Goal: Task Accomplishment & Management: Use online tool/utility

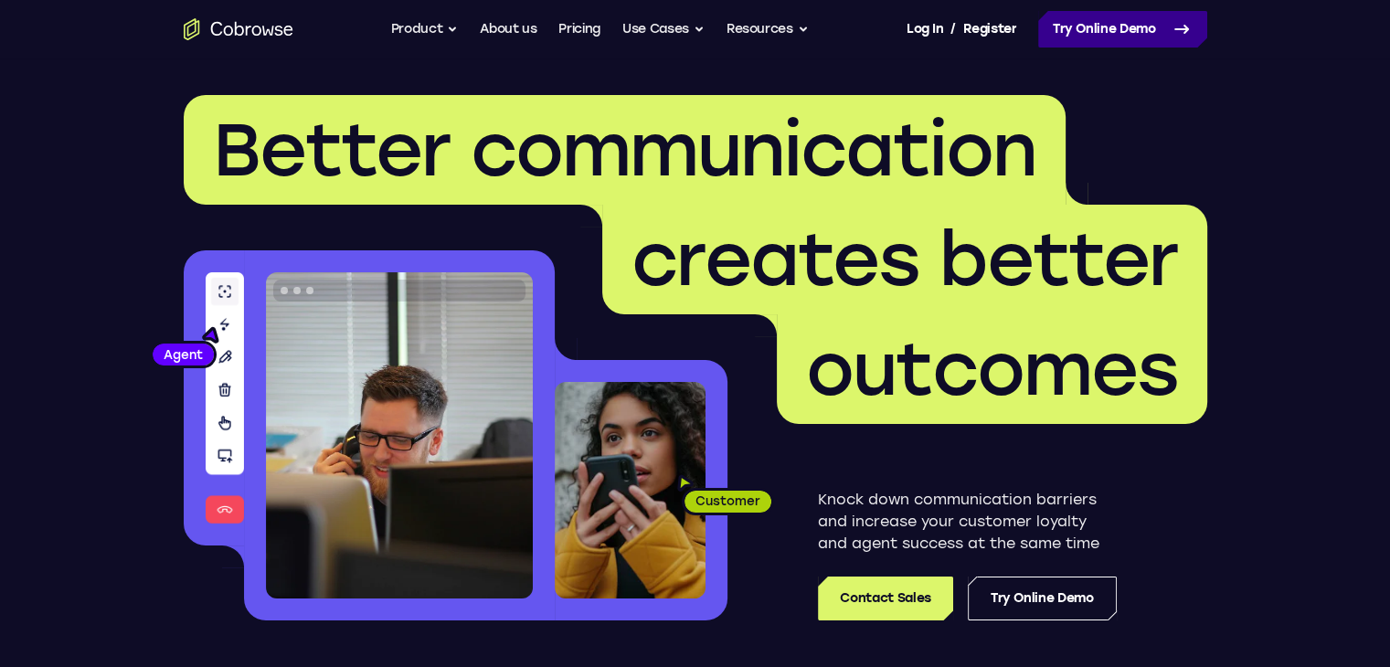
click at [1050, 19] on link "Try Online Demo" at bounding box center [1122, 29] width 169 height 37
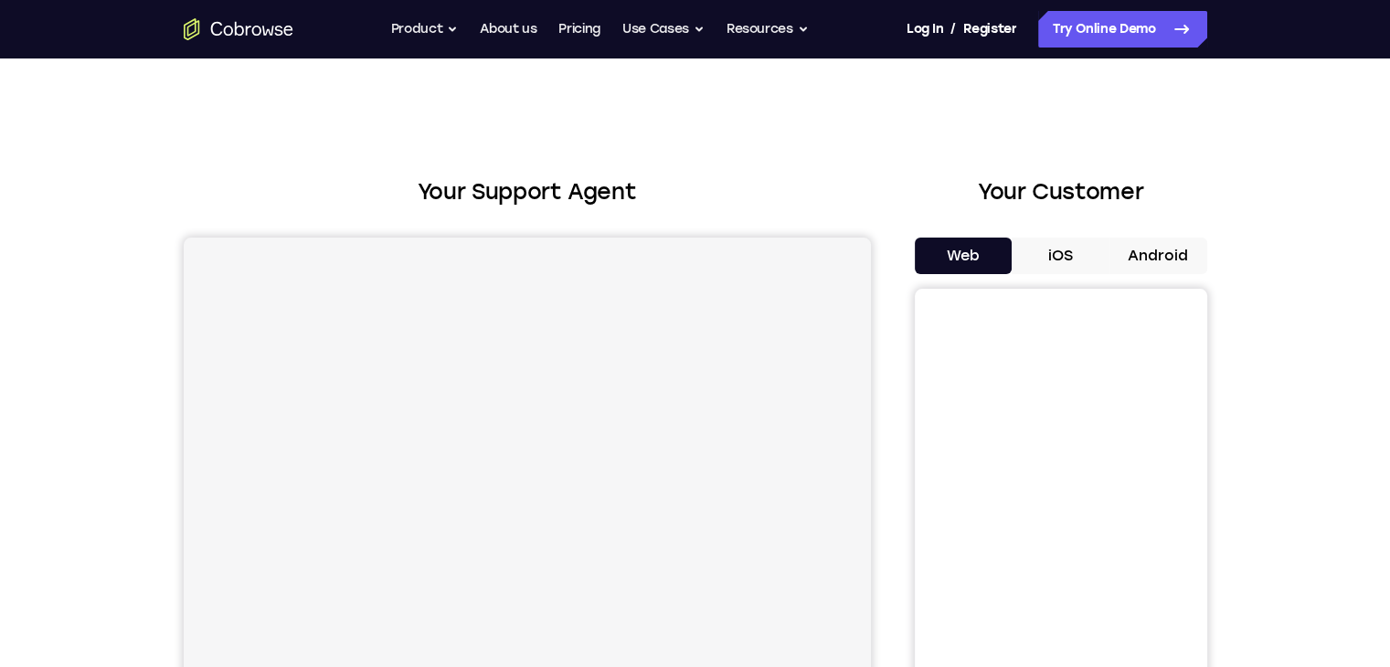
click at [1123, 241] on button "Android" at bounding box center [1159, 256] width 98 height 37
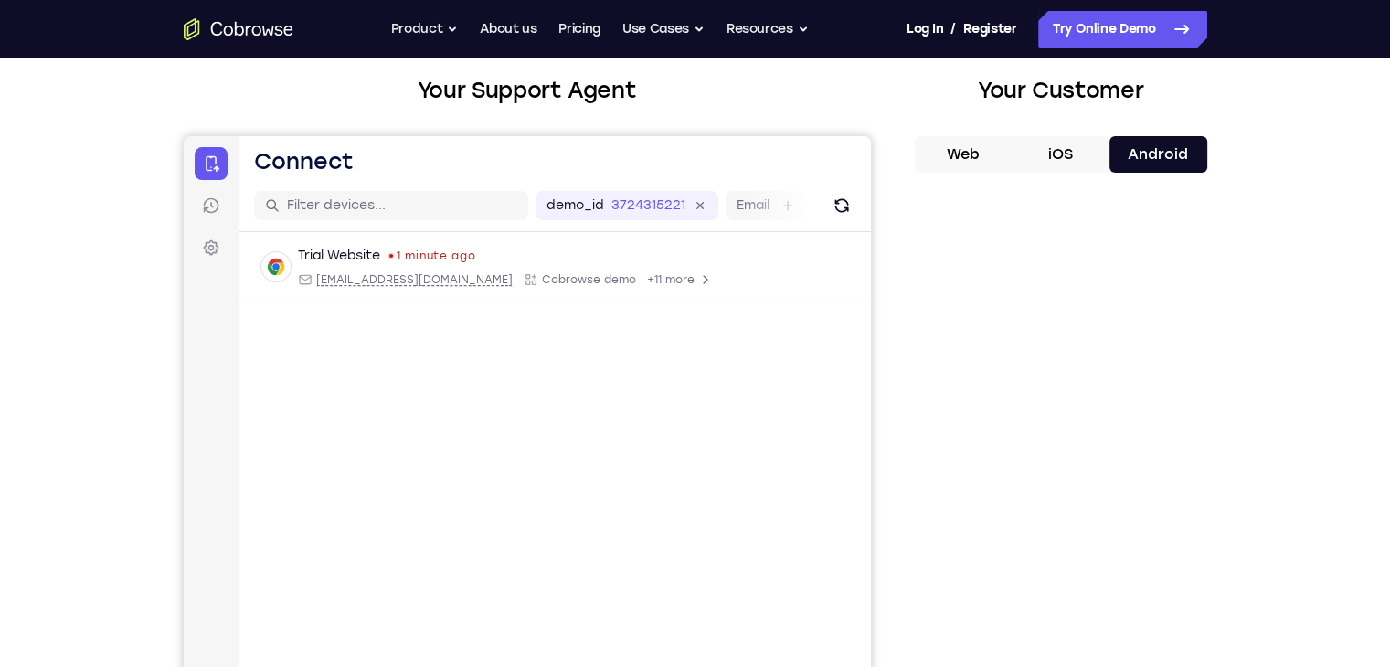
scroll to position [183, 0]
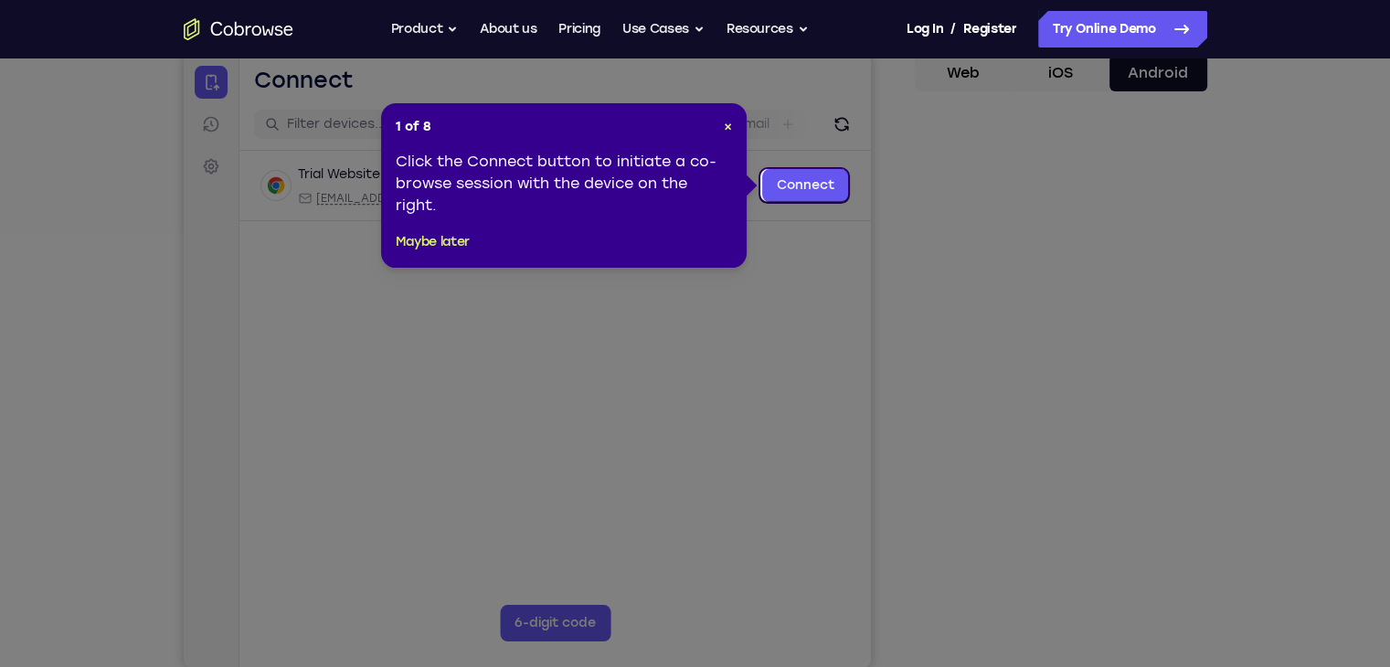
click at [731, 127] on span "×" at bounding box center [728, 127] width 8 height 16
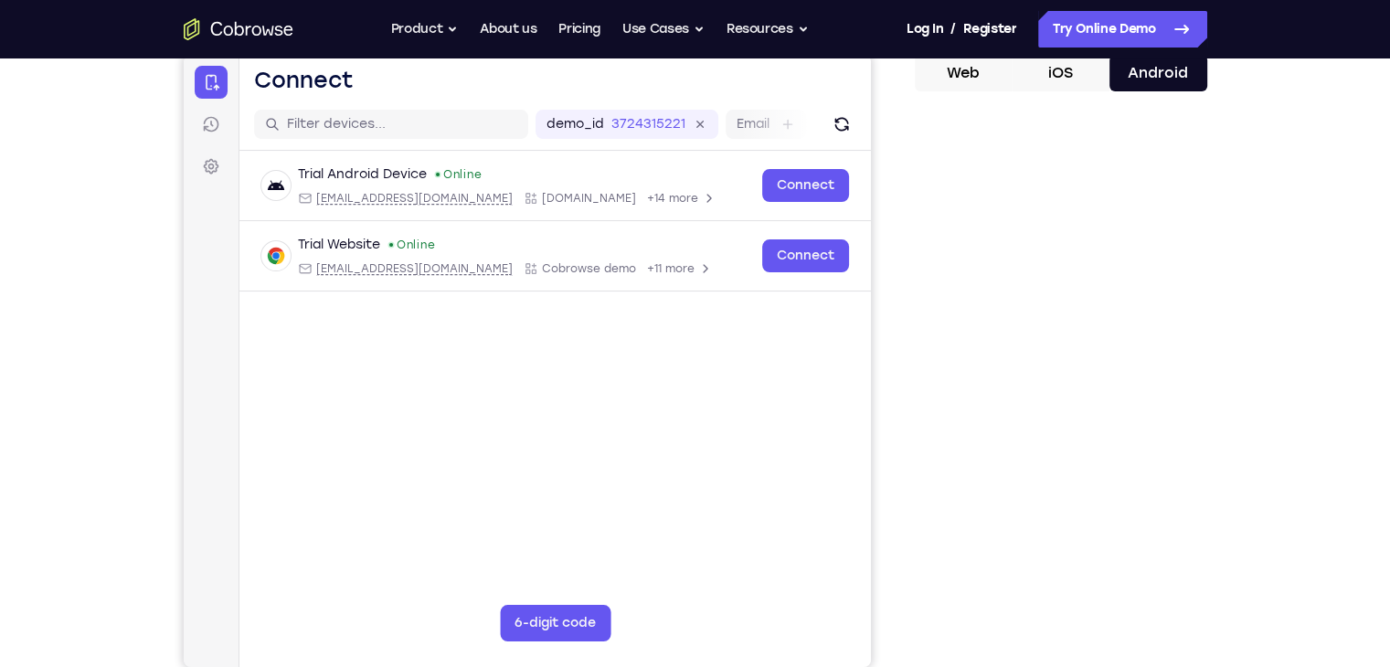
drag, startPoint x: 686, startPoint y: 219, endPoint x: 903, endPoint y: 452, distance: 318.9
click at [903, 452] on div "Your Support Agent Your Customer Web iOS Android" at bounding box center [696, 331] width 1024 height 676
